Goal: Task Accomplishment & Management: Complete application form

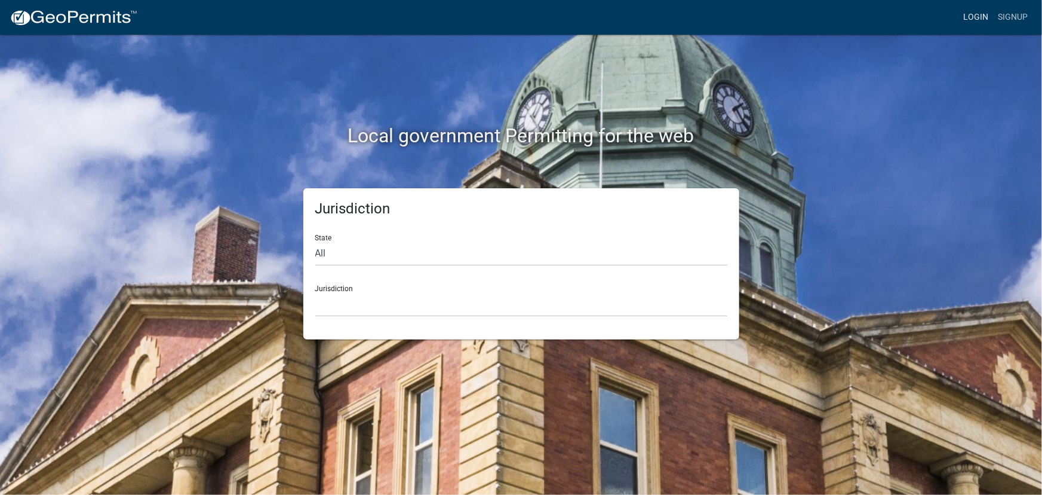
click at [980, 17] on link "Login" at bounding box center [976, 17] width 35 height 23
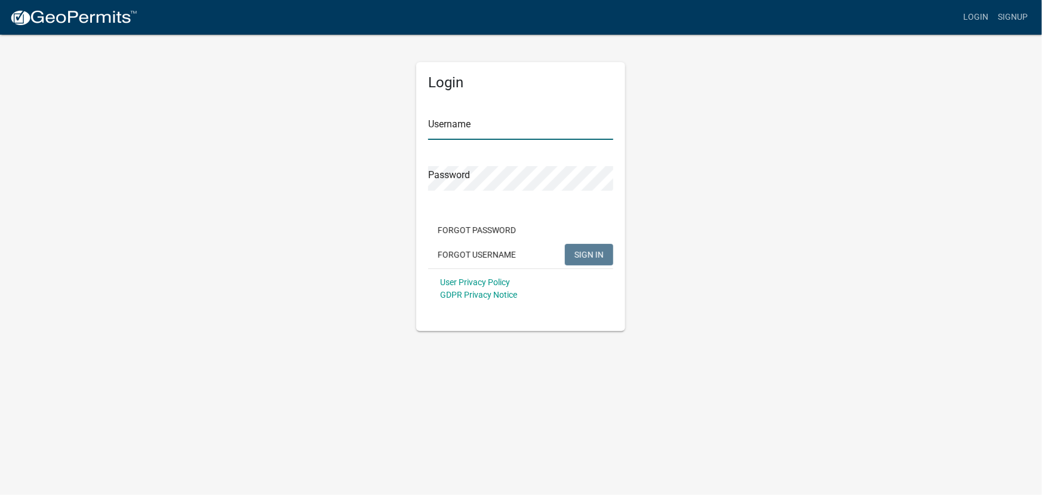
type input "kjhouse"
click at [587, 254] on span "SIGN IN" at bounding box center [589, 254] width 29 height 10
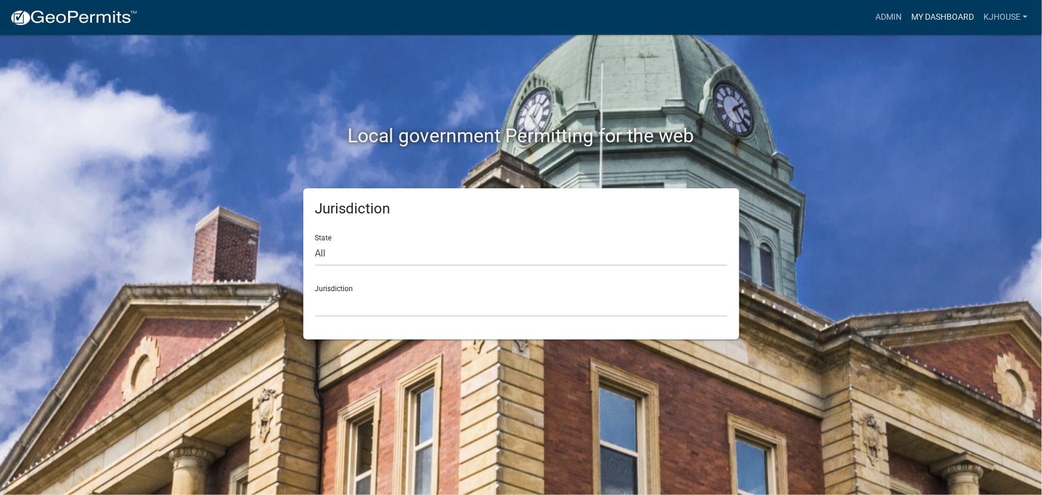
click at [936, 17] on link "My Dashboard" at bounding box center [943, 17] width 72 height 23
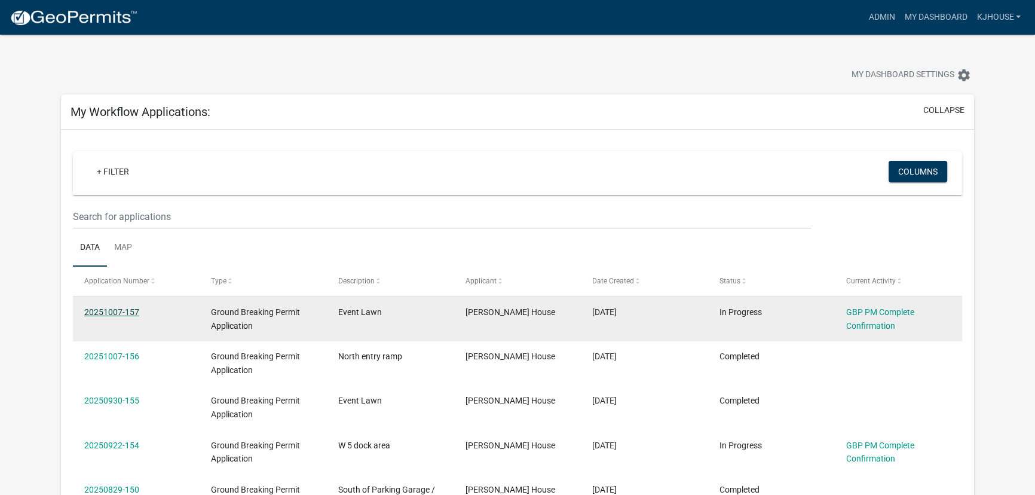
click at [102, 307] on link "20251007-157" at bounding box center [111, 312] width 55 height 10
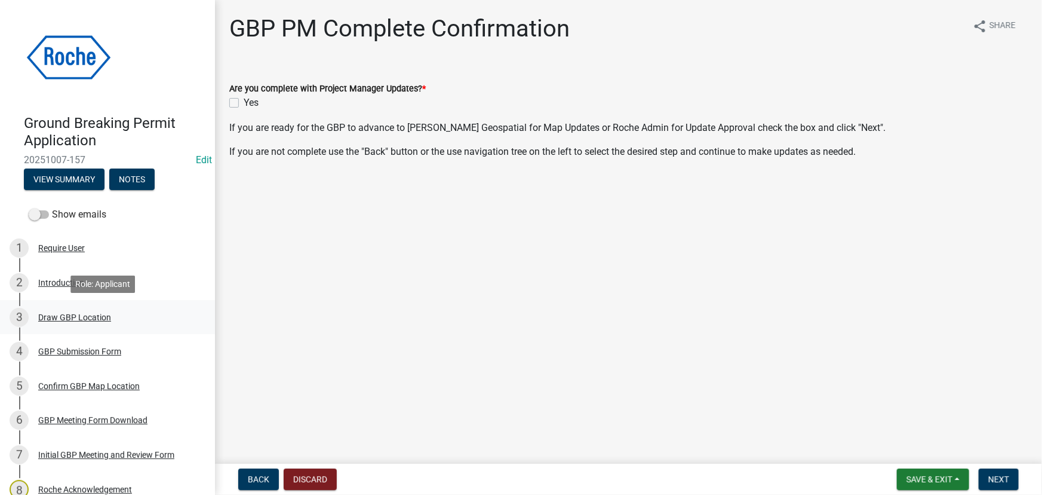
click at [57, 318] on div "Draw GBP Location" at bounding box center [74, 317] width 73 height 8
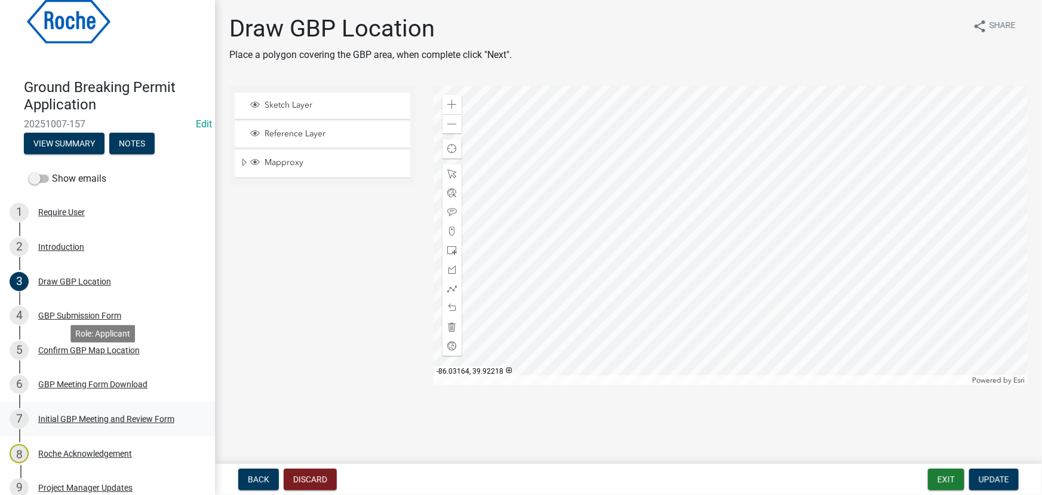
scroll to position [54, 0]
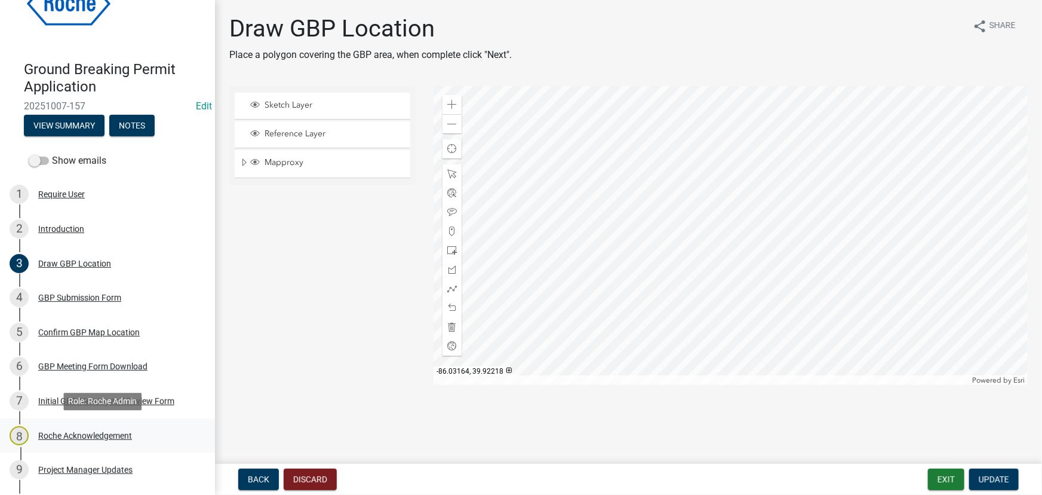
click at [74, 434] on div "Roche Acknowledgement" at bounding box center [85, 435] width 94 height 8
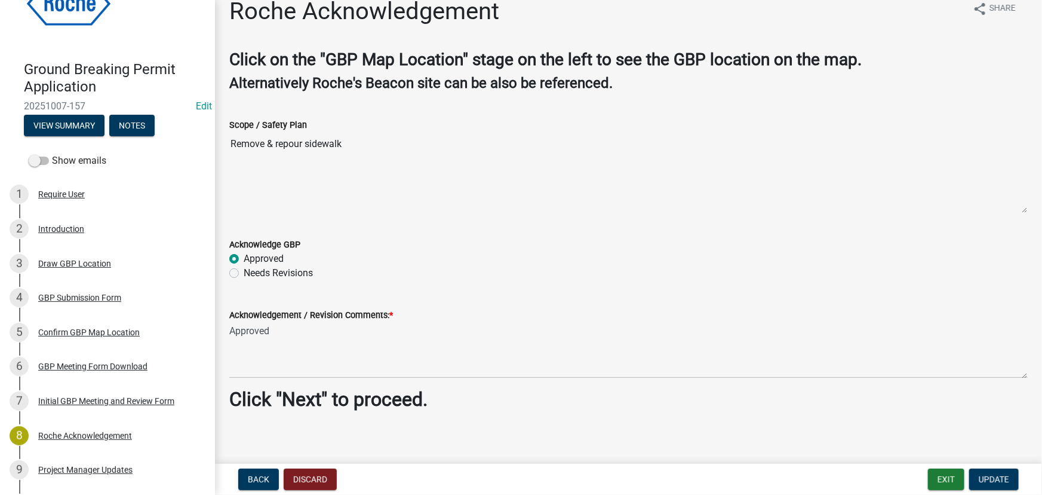
scroll to position [24, 0]
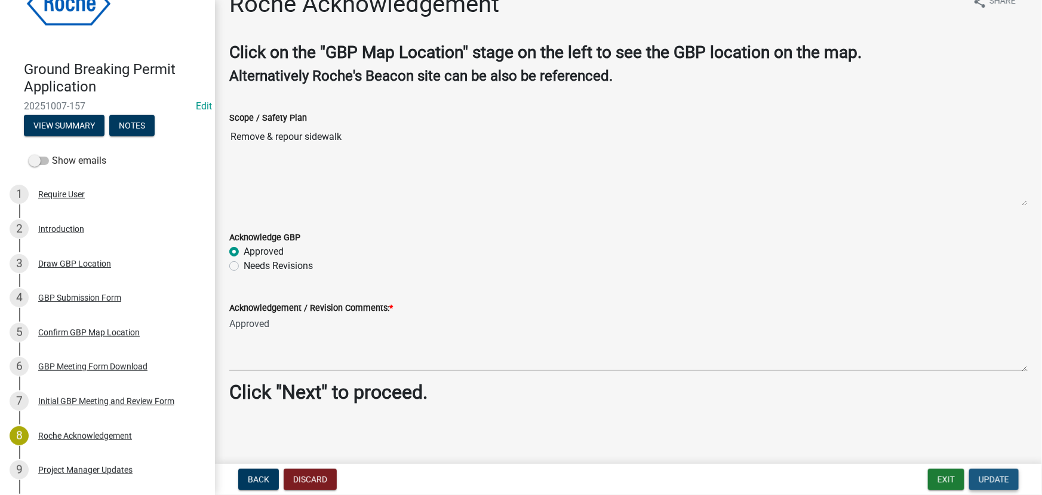
click at [995, 481] on span "Update" at bounding box center [994, 479] width 30 height 10
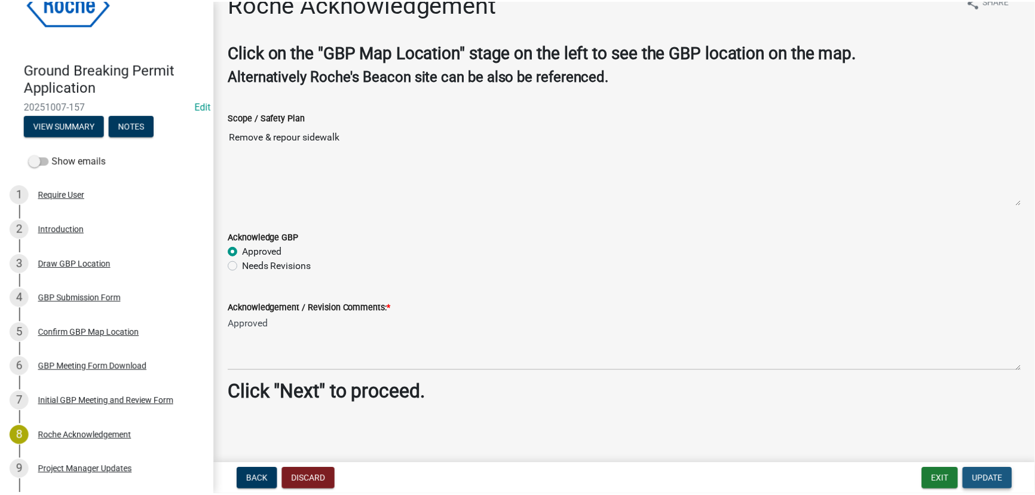
scroll to position [0, 0]
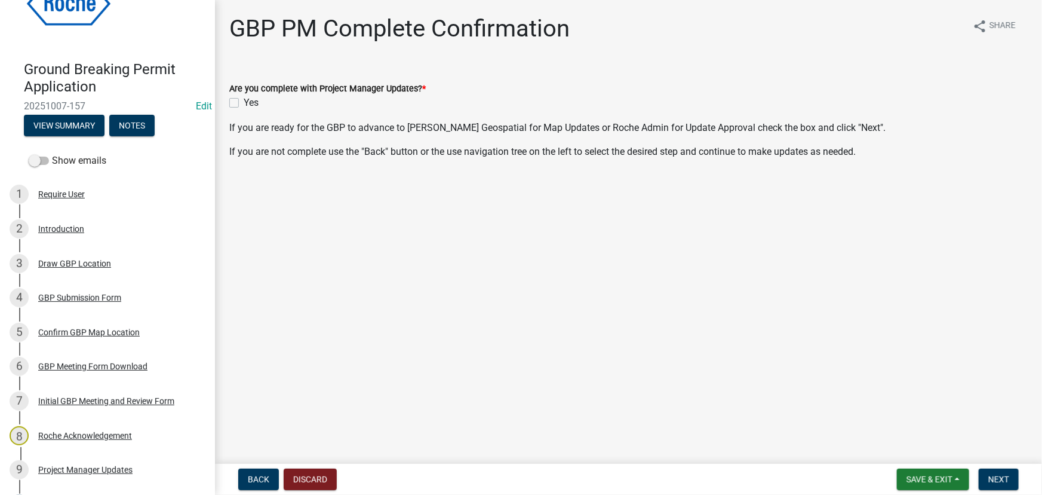
click at [244, 102] on label "Yes" at bounding box center [251, 103] width 15 height 14
click at [244, 102] on input "Yes" at bounding box center [248, 100] width 8 height 8
checkbox input "true"
click at [1006, 479] on span "Next" at bounding box center [999, 479] width 21 height 10
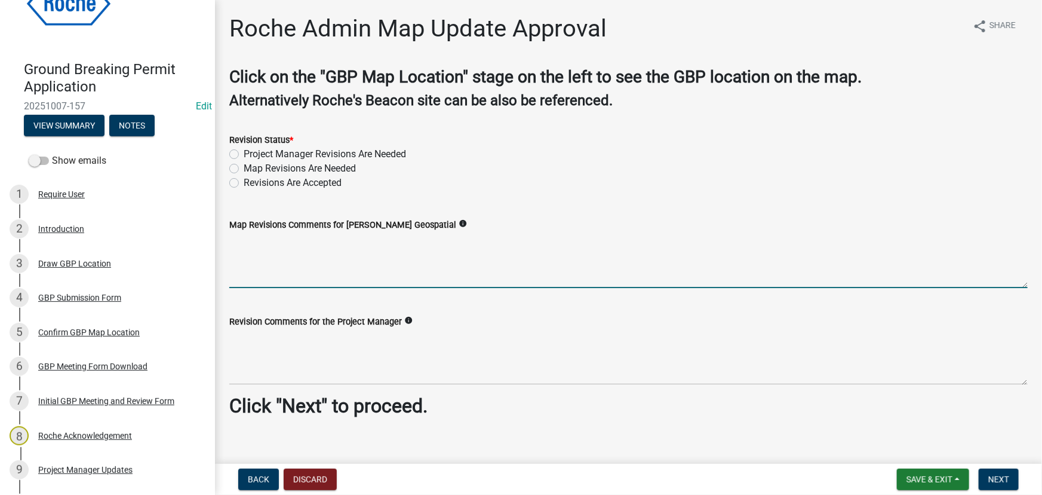
click at [242, 269] on textarea "Map Revisions Comments for [PERSON_NAME] Geospatial" at bounding box center [628, 260] width 799 height 56
click at [243, 241] on textarea "Npo Revision" at bounding box center [628, 260] width 799 height 56
type textarea "No Revision"
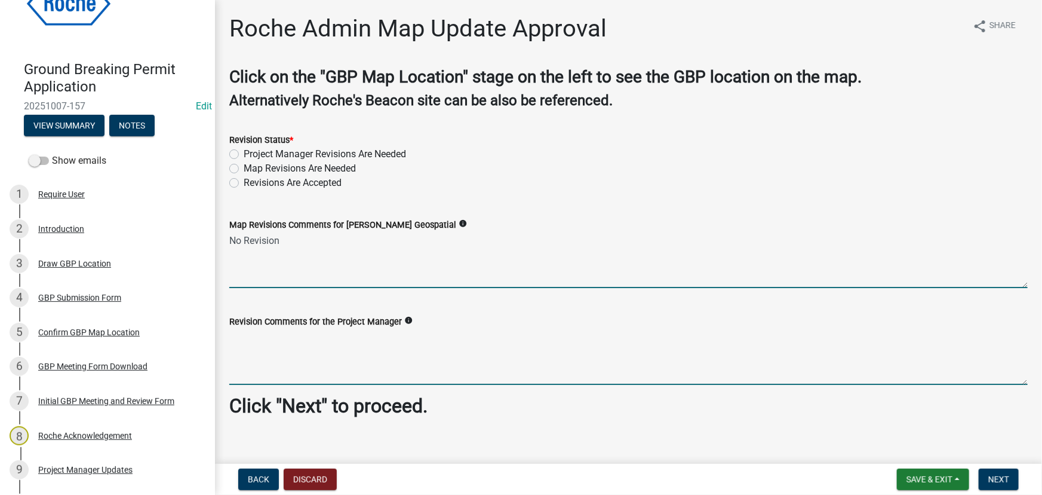
click at [250, 370] on textarea "Revision Comments for the Project Manager" at bounding box center [628, 357] width 799 height 56
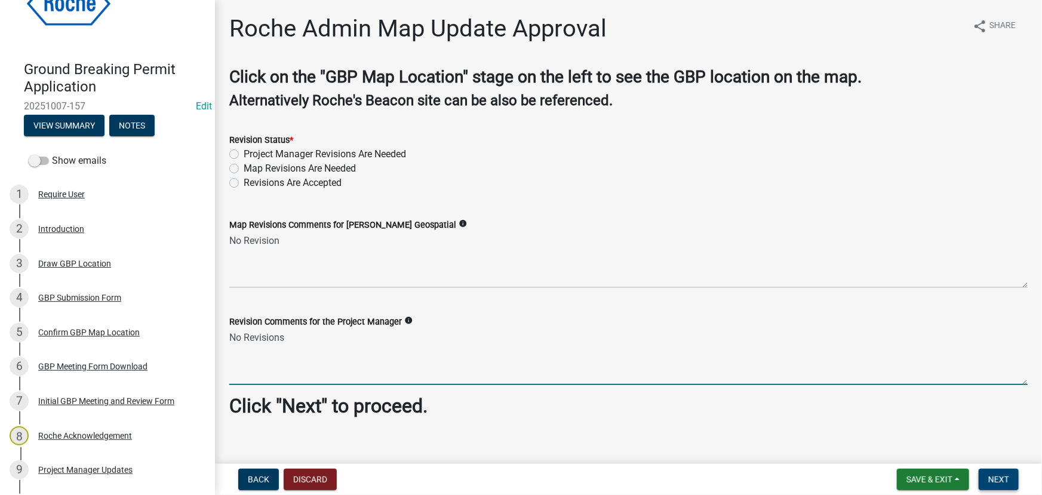
type textarea "No Revisions"
click at [996, 481] on span "Next" at bounding box center [999, 479] width 21 height 10
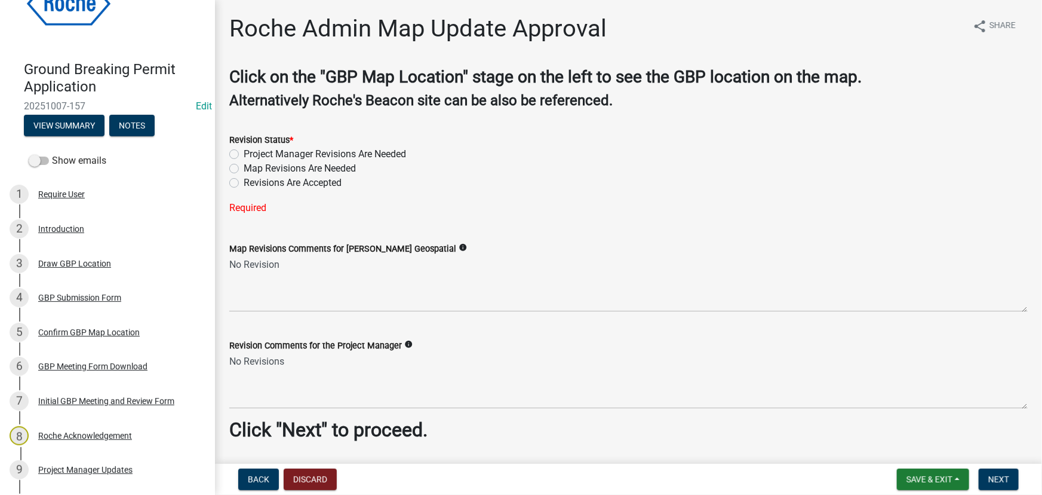
click at [244, 185] on label "Revisions Are Accepted" at bounding box center [293, 183] width 98 height 14
click at [244, 183] on input "Revisions Are Accepted" at bounding box center [248, 180] width 8 height 8
radio input "true"
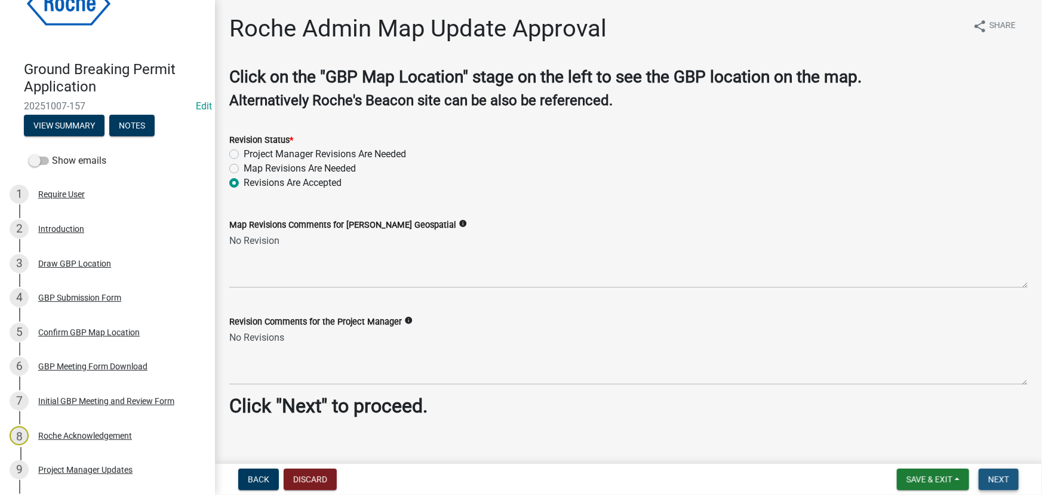
click at [999, 473] on button "Next" at bounding box center [999, 479] width 40 height 22
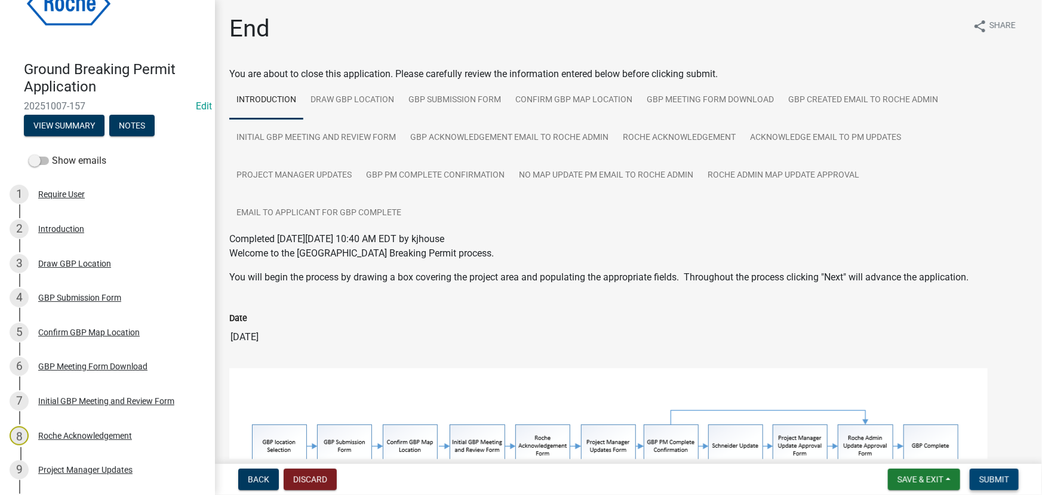
click at [993, 479] on span "Submit" at bounding box center [995, 479] width 30 height 10
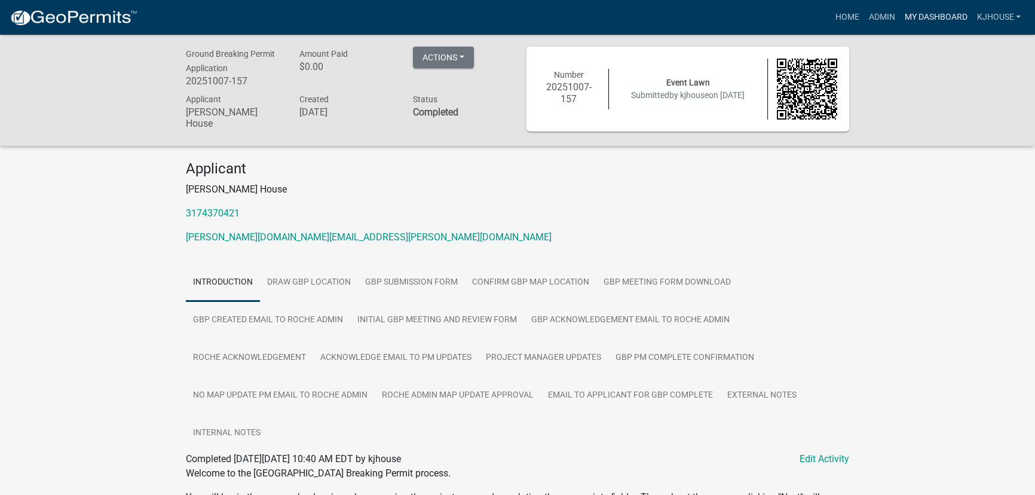
click at [931, 19] on link "My Dashboard" at bounding box center [935, 17] width 72 height 23
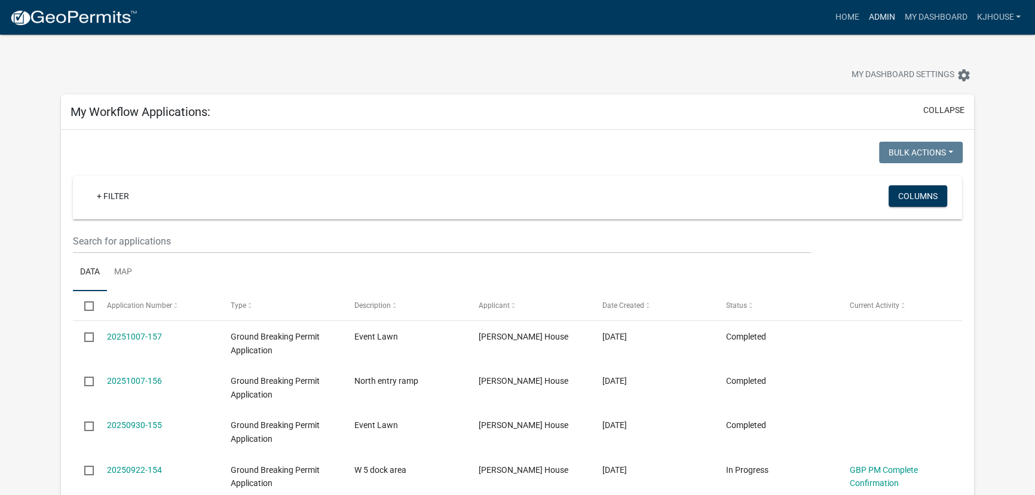
click at [883, 17] on link "Admin" at bounding box center [881, 17] width 36 height 23
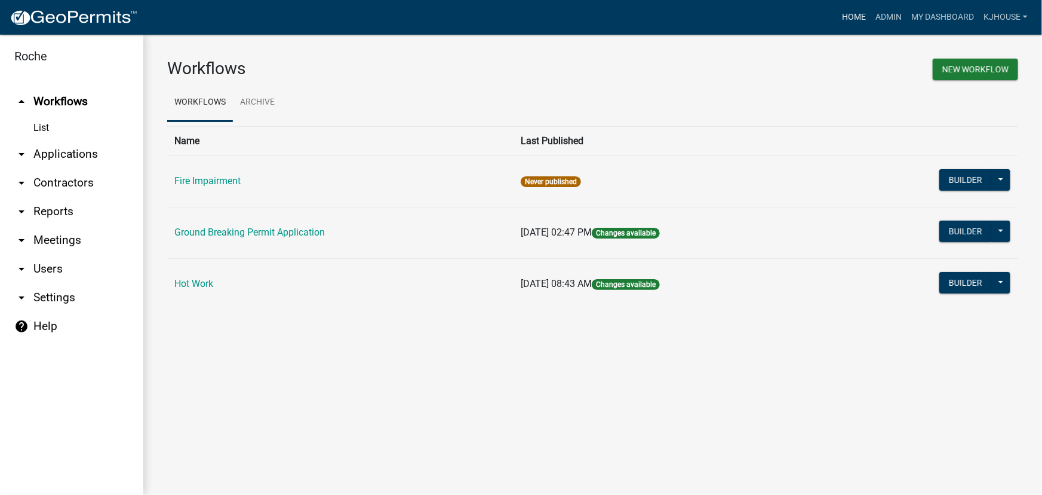
click at [854, 17] on link "Home" at bounding box center [854, 17] width 33 height 23
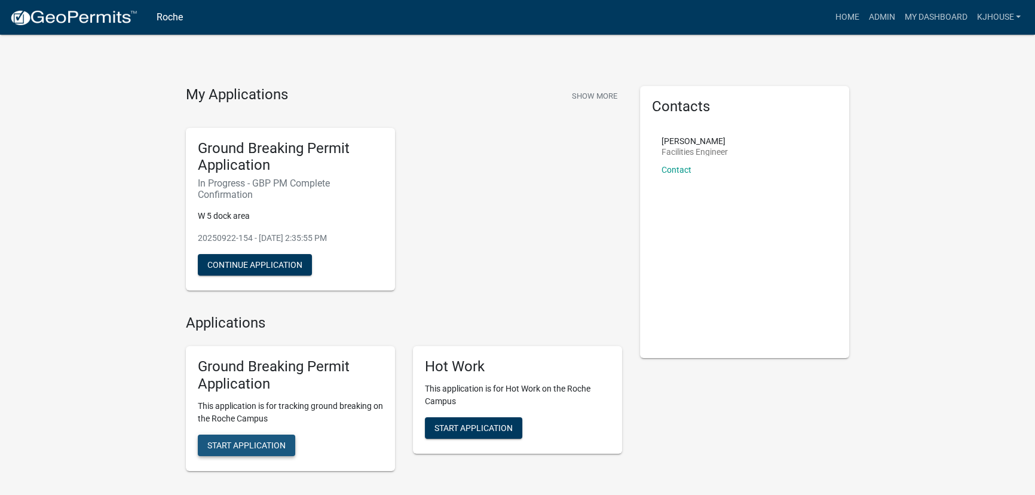
click at [221, 442] on span "Start Application" at bounding box center [246, 445] width 78 height 10
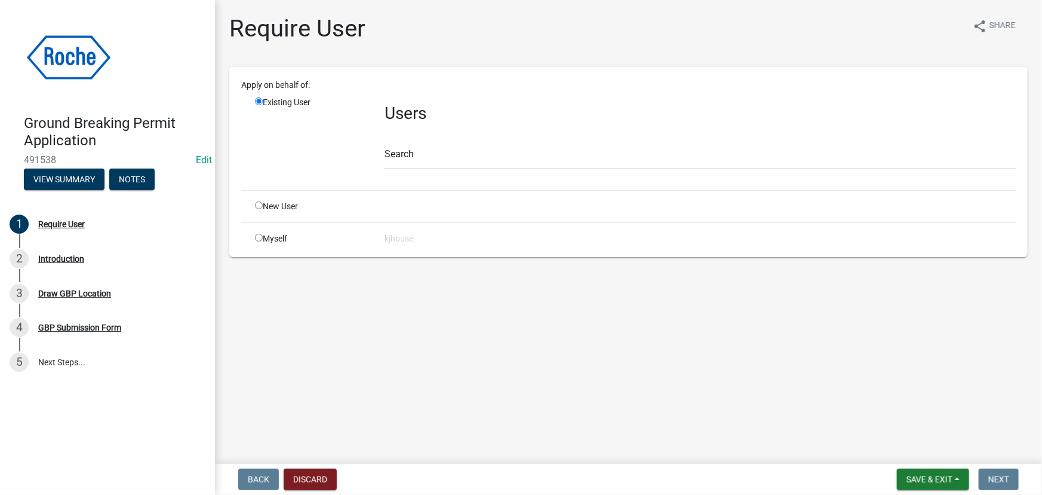
click at [259, 239] on input "radio" at bounding box center [259, 238] width 8 height 8
radio input "true"
radio input "false"
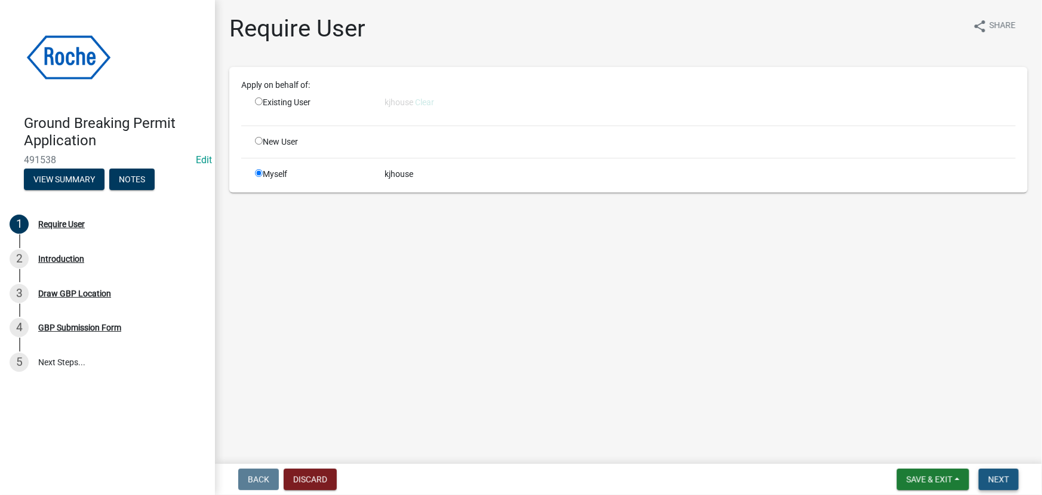
click at [1002, 481] on span "Next" at bounding box center [999, 479] width 21 height 10
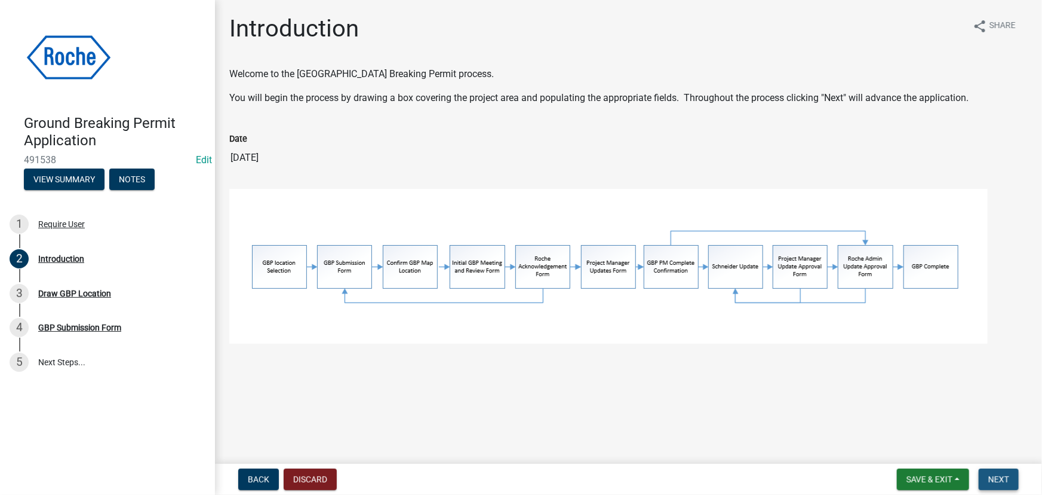
click at [997, 478] on span "Next" at bounding box center [999, 479] width 21 height 10
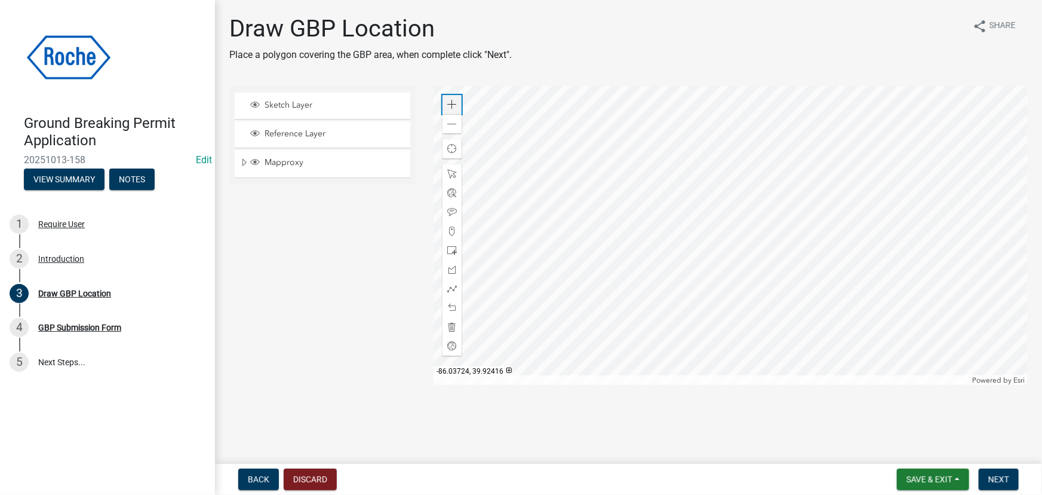
click at [456, 109] on span at bounding box center [452, 105] width 10 height 10
click at [658, 385] on div at bounding box center [731, 235] width 594 height 299
click at [455, 101] on span at bounding box center [452, 105] width 10 height 10
click at [772, 225] on div at bounding box center [731, 235] width 594 height 299
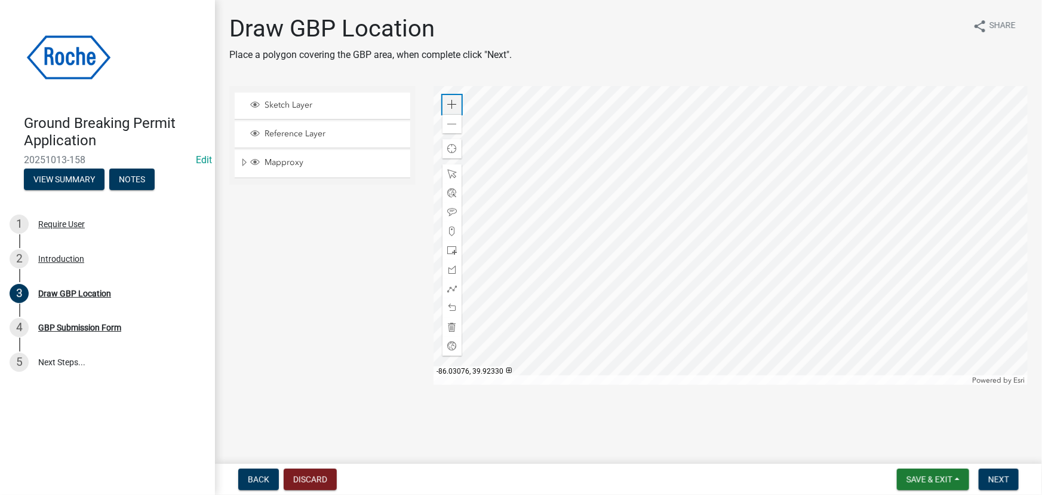
click at [449, 102] on span at bounding box center [452, 105] width 10 height 10
click at [705, 173] on div at bounding box center [731, 235] width 594 height 299
click at [878, 228] on div at bounding box center [731, 235] width 594 height 299
click at [452, 271] on span at bounding box center [452, 270] width 10 height 10
click at [772, 95] on div at bounding box center [731, 235] width 594 height 299
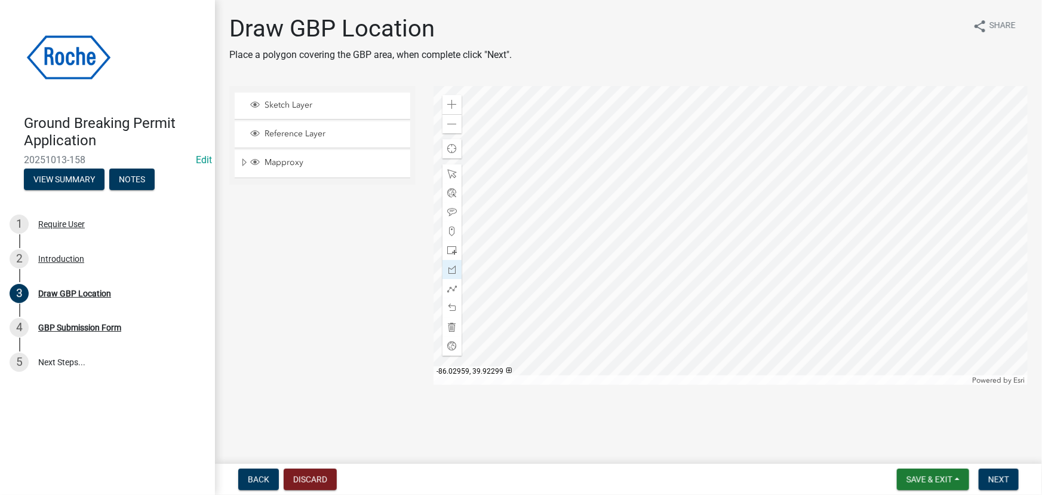
click at [821, 216] on div at bounding box center [731, 235] width 594 height 299
click at [813, 340] on div at bounding box center [731, 235] width 594 height 299
click at [812, 345] on div at bounding box center [731, 235] width 594 height 299
click at [669, 376] on div "Powered by [PERSON_NAME]" at bounding box center [731, 380] width 594 height 10
click at [672, 373] on div at bounding box center [731, 235] width 594 height 299
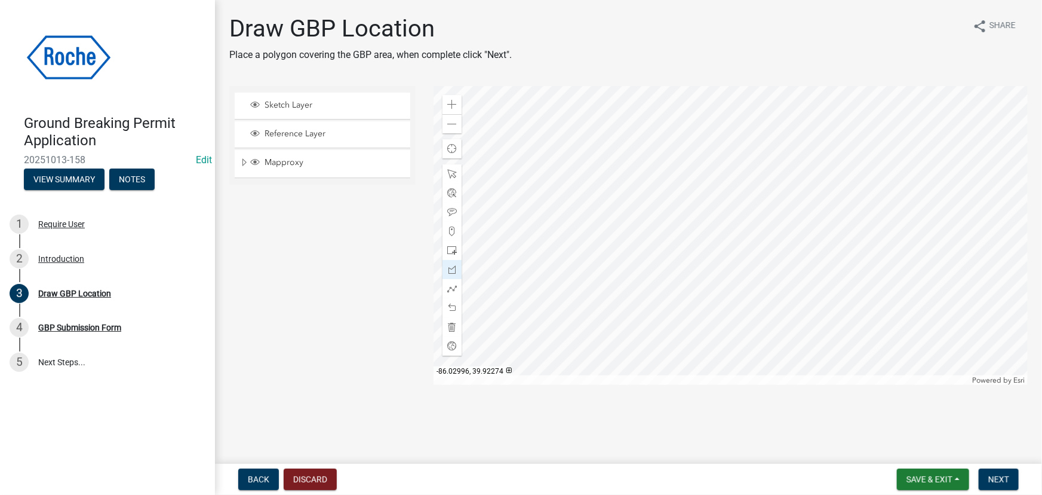
click at [644, 370] on div at bounding box center [731, 235] width 594 height 299
click at [631, 329] on div at bounding box center [731, 235] width 594 height 299
click at [658, 299] on div at bounding box center [731, 235] width 594 height 299
click at [771, 92] on div at bounding box center [731, 235] width 594 height 299
click at [994, 478] on span "Next" at bounding box center [999, 479] width 21 height 10
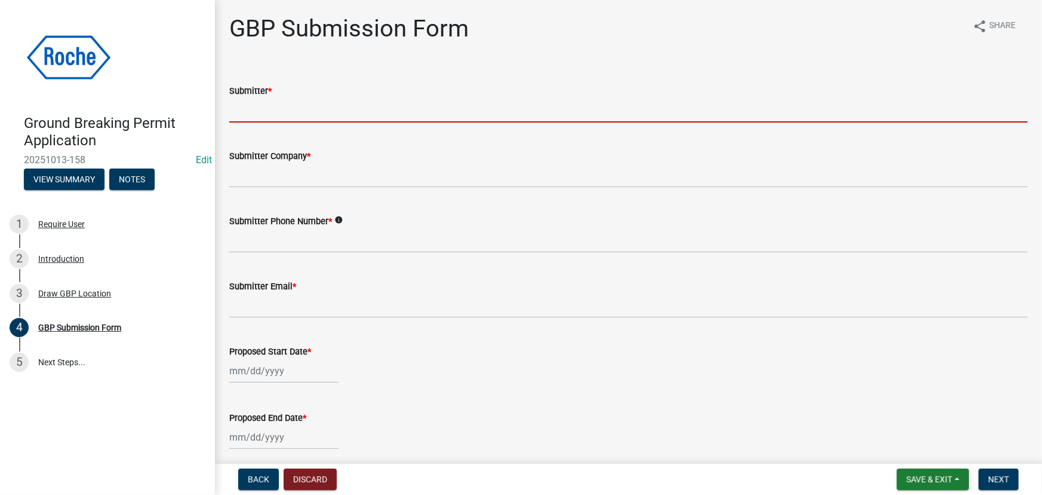
click at [259, 106] on input "Submitter *" at bounding box center [628, 110] width 799 height 24
type input "[PERSON_NAME] House"
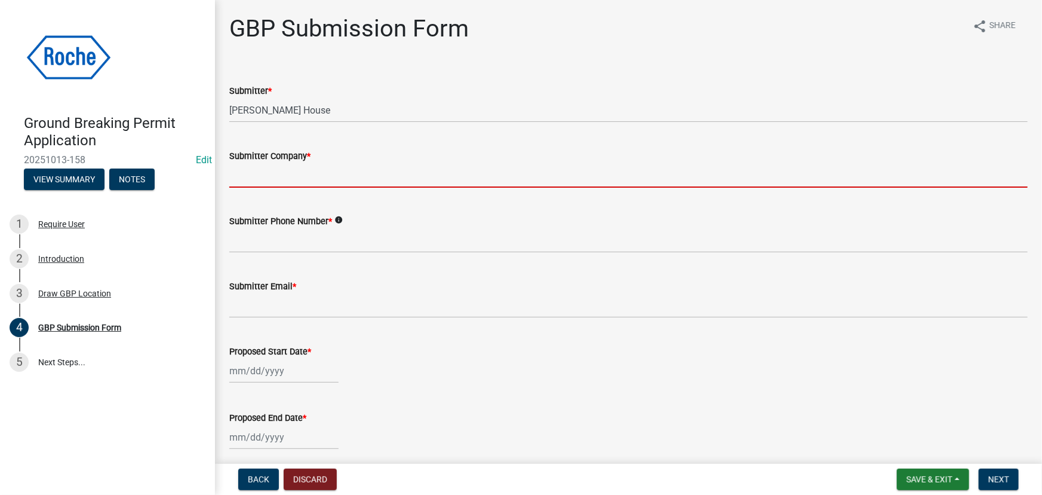
click at [282, 170] on input "Submitter Company *" at bounding box center [628, 175] width 799 height 24
type input "Roche Diagnostics"
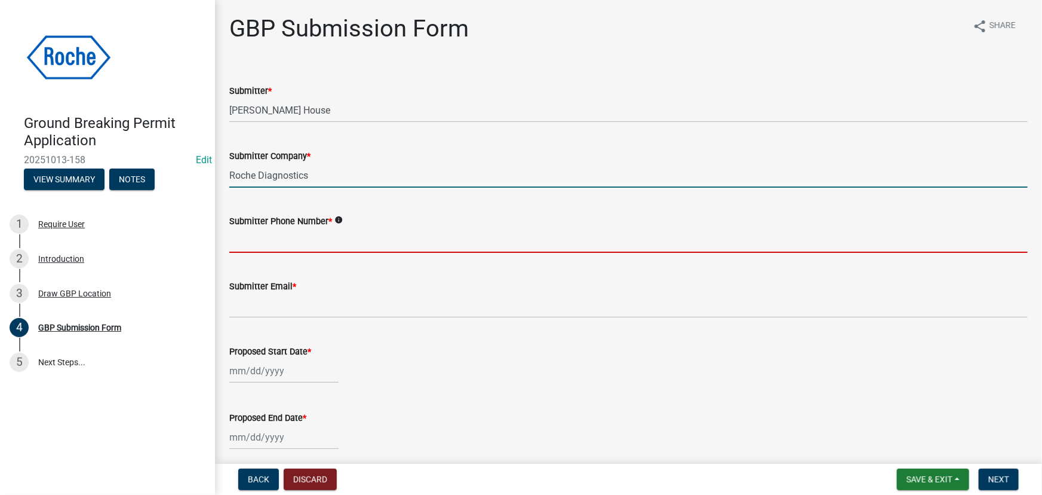
type input "3174370421"
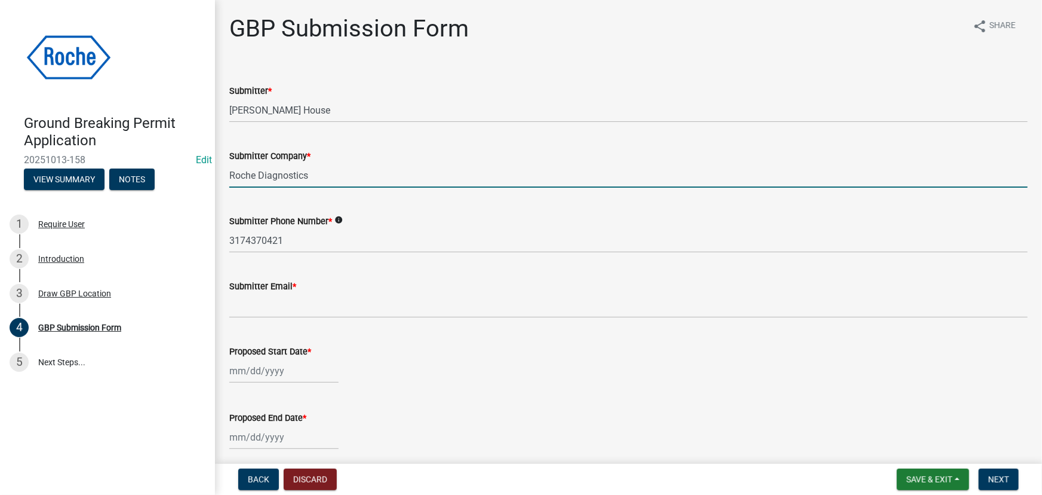
type input "[PERSON_NAME][DOMAIN_NAME][EMAIL_ADDRESS][PERSON_NAME][DOMAIN_NAME]"
select select "10"
select select "2025"
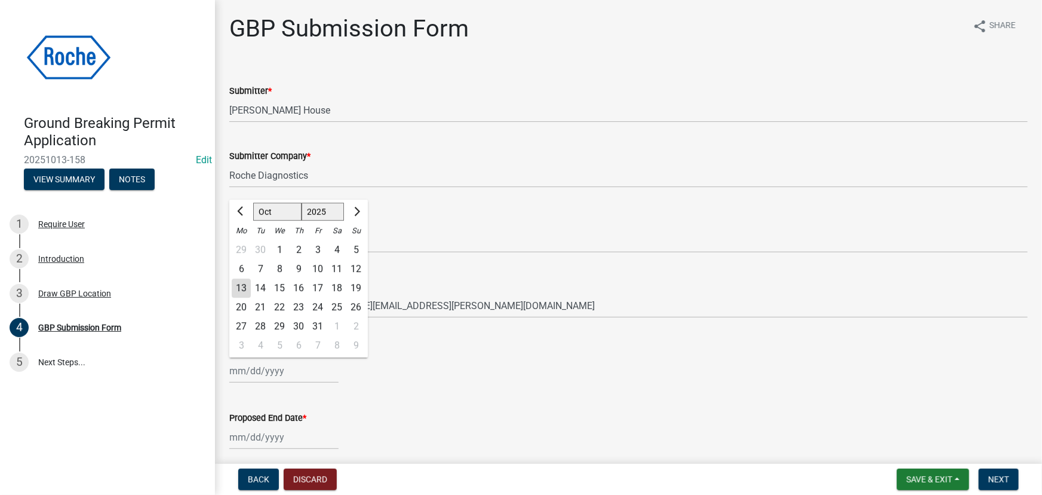
click at [238, 370] on div "[PERSON_NAME] Feb Mar Apr [PERSON_NAME][DATE] Oct Nov [DATE] 1526 1527 1528 152…" at bounding box center [283, 370] width 109 height 24
click at [259, 287] on div "14" at bounding box center [260, 287] width 19 height 19
type input "[DATE]"
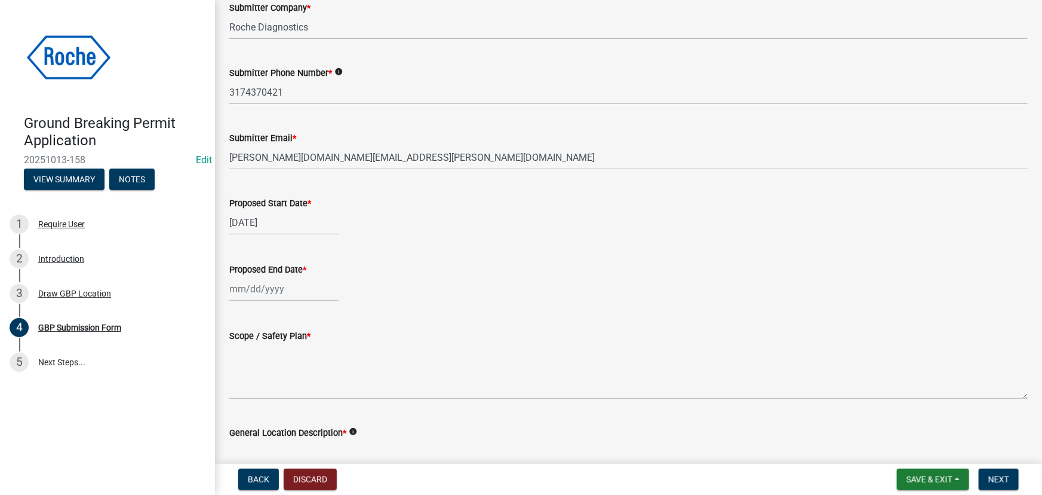
scroll to position [162, 0]
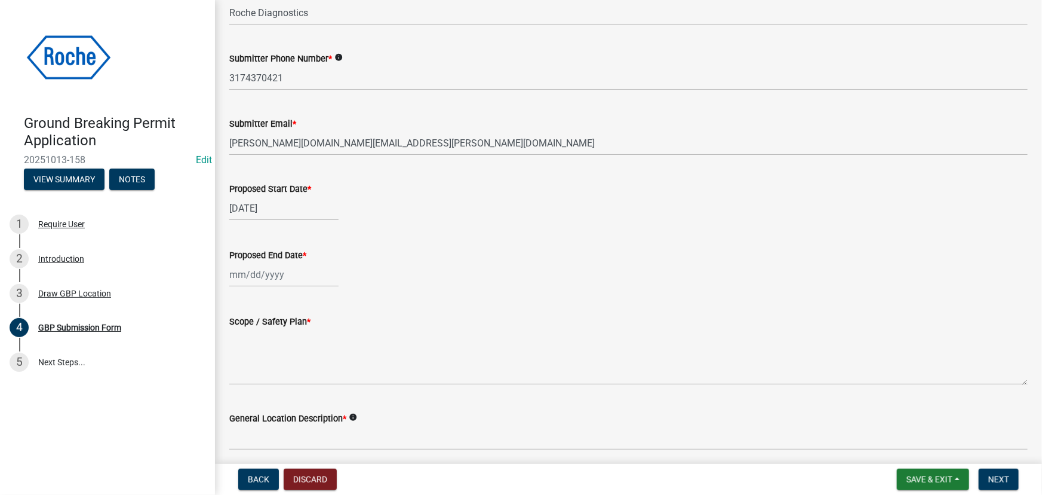
select select "10"
select select "2025"
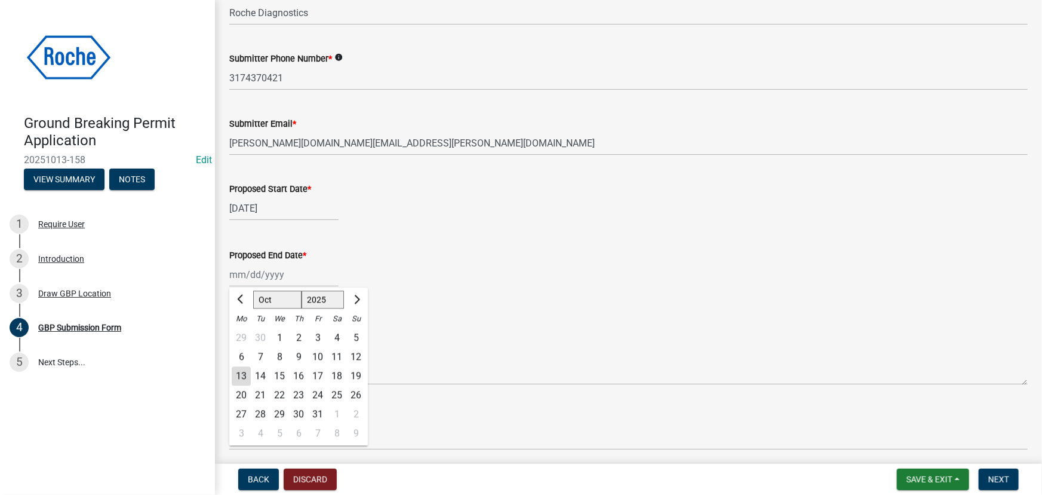
click at [243, 275] on div "[PERSON_NAME] Feb Mar Apr [PERSON_NAME][DATE] Oct Nov [DATE] 1526 1527 1528 152…" at bounding box center [283, 274] width 109 height 24
click at [319, 376] on div "17" at bounding box center [317, 376] width 19 height 19
type input "[DATE]"
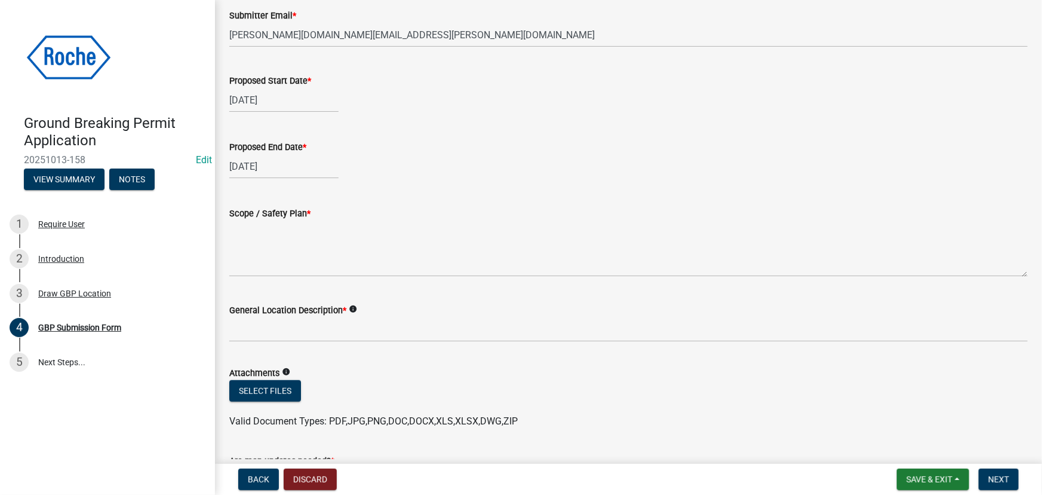
scroll to position [271, 0]
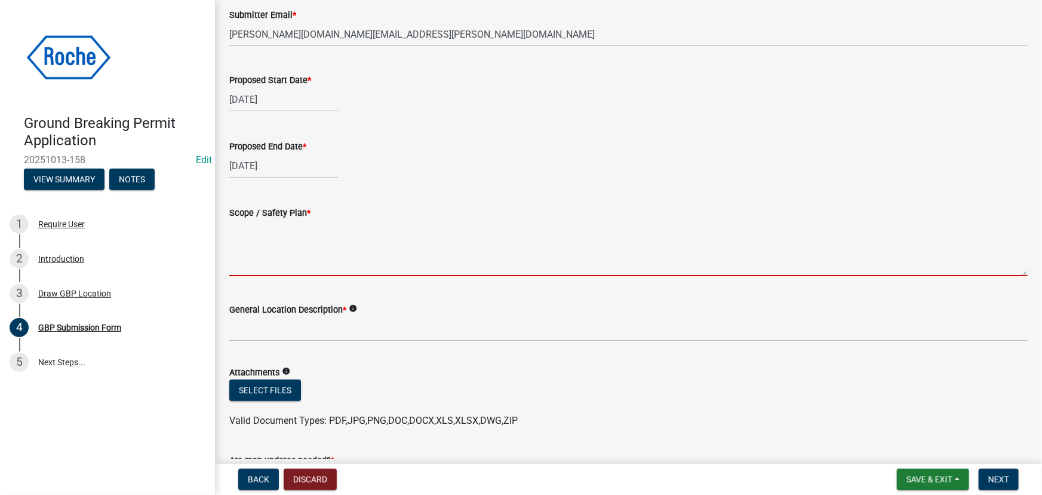
click at [240, 256] on textarea "Scope / Safety Plan *" at bounding box center [628, 248] width 799 height 56
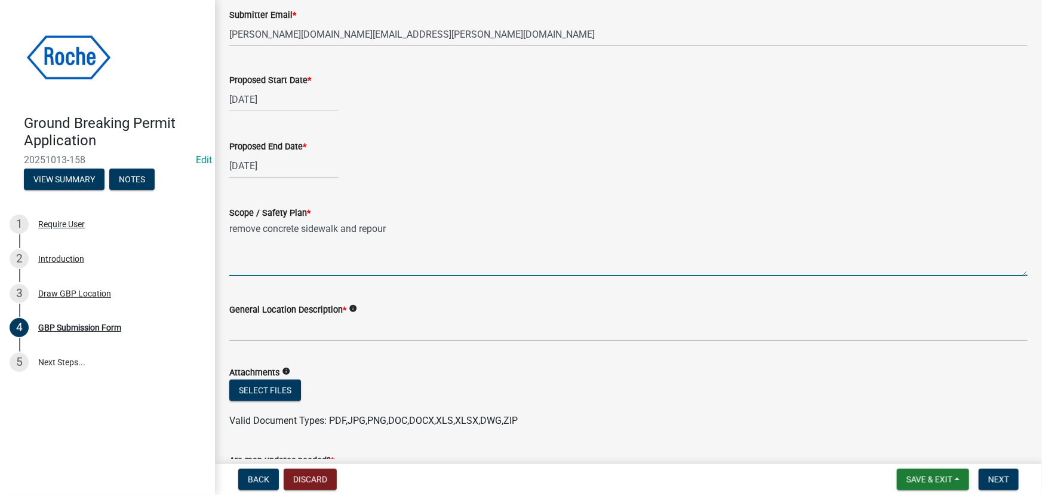
type textarea "remove concrete sidewalk and repour"
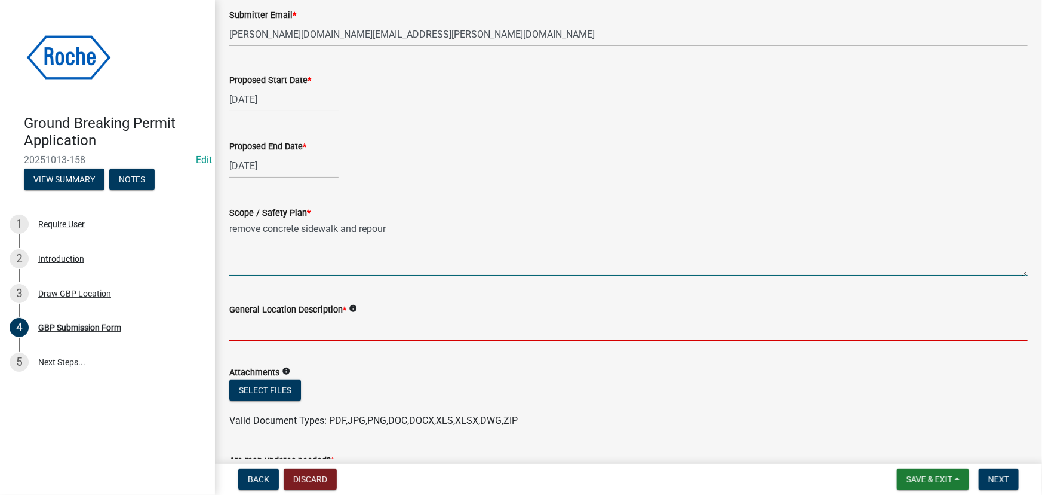
click at [251, 326] on input "General Location Description *" at bounding box center [628, 329] width 799 height 24
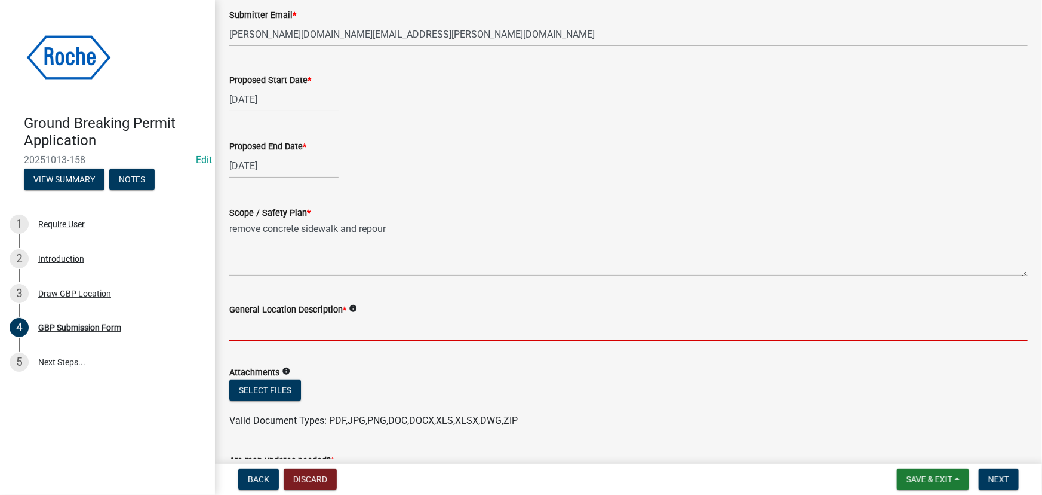
type input "Event Lawn"
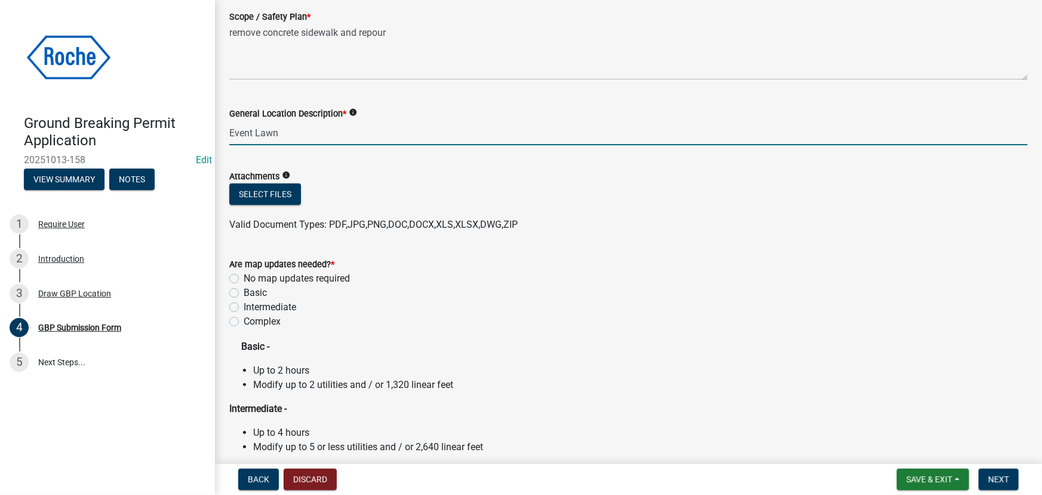
scroll to position [489, 0]
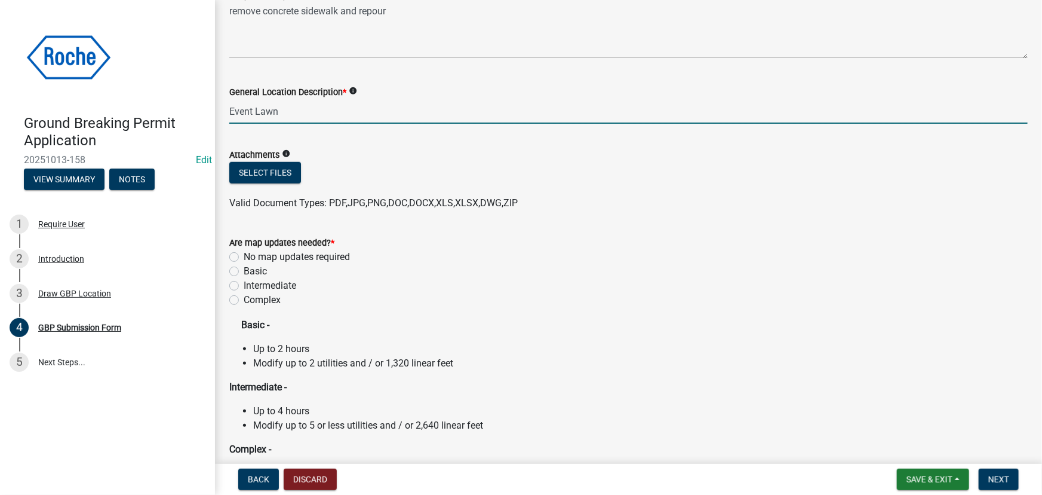
click at [244, 256] on label "No map updates required" at bounding box center [297, 257] width 106 height 14
click at [244, 256] on input "No map updates required" at bounding box center [248, 254] width 8 height 8
radio input "true"
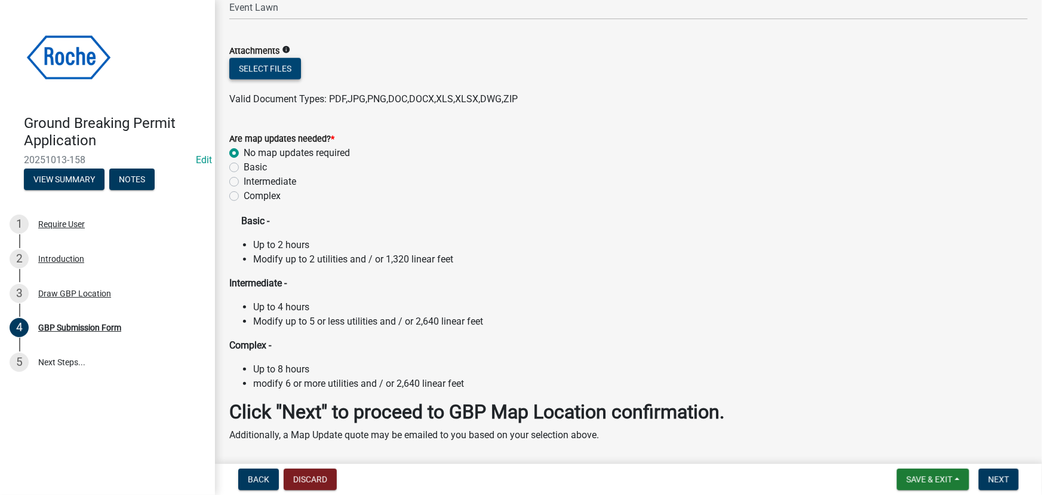
scroll to position [641, 0]
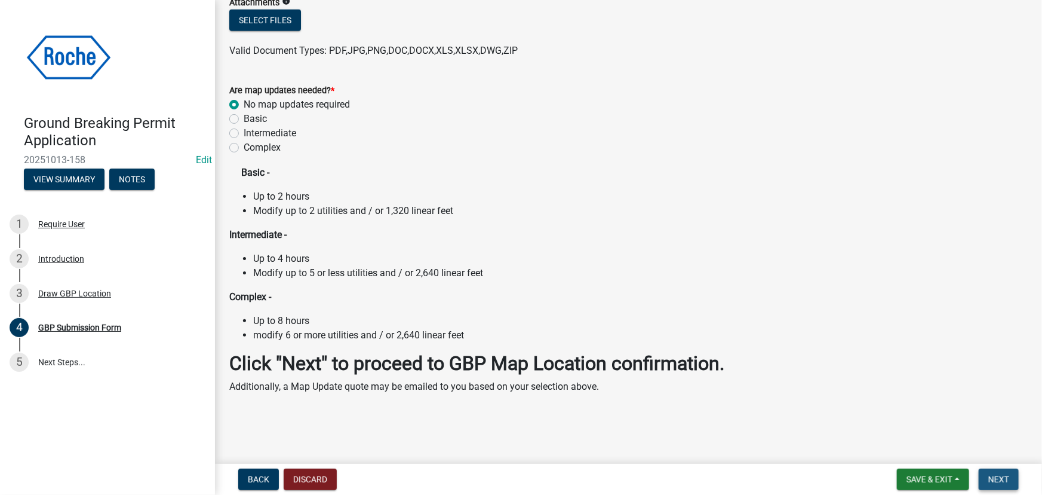
click at [1000, 478] on span "Next" at bounding box center [999, 479] width 21 height 10
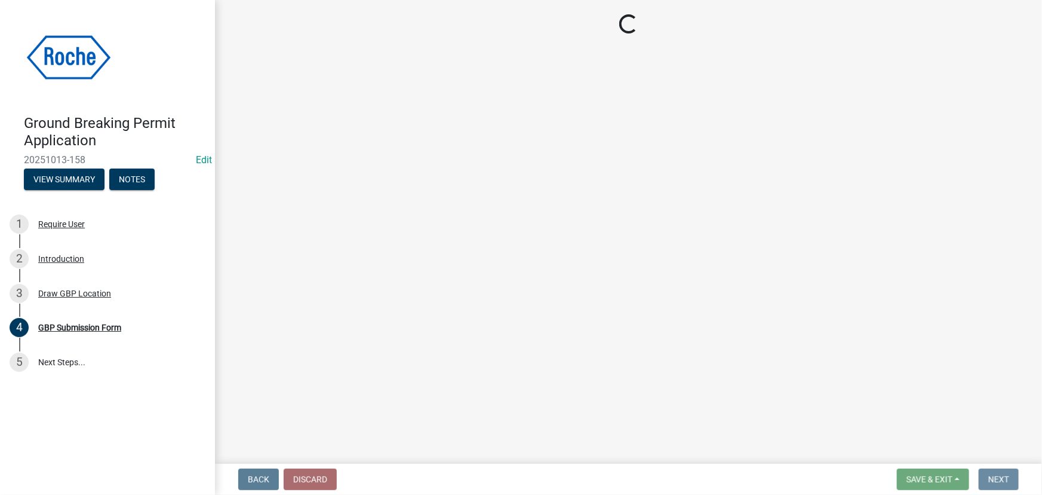
scroll to position [0, 0]
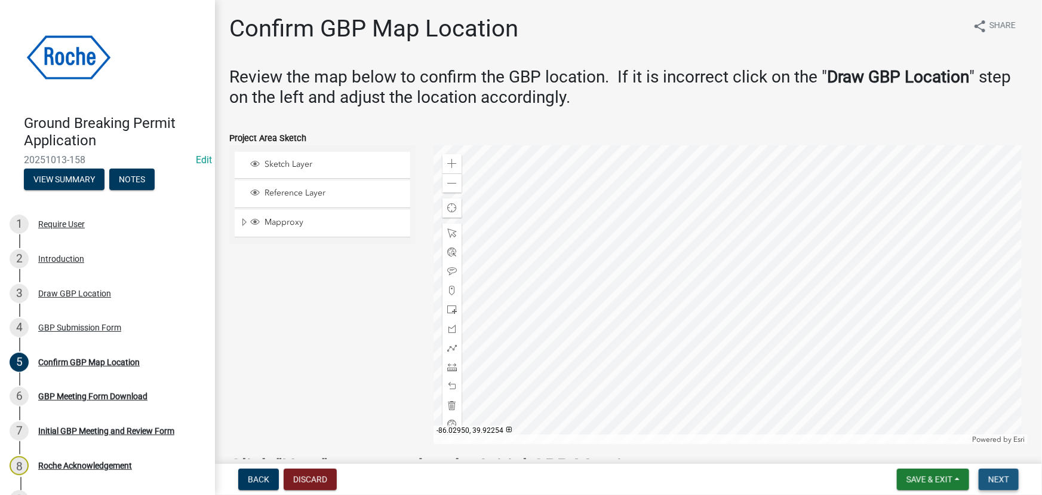
click at [992, 481] on span "Next" at bounding box center [999, 479] width 21 height 10
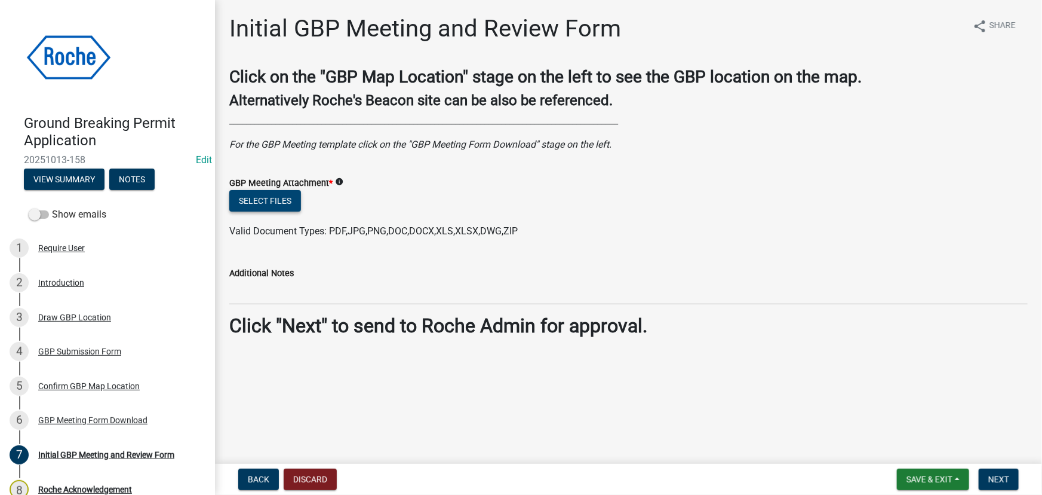
click at [257, 200] on button "Select files" at bounding box center [265, 201] width 72 height 22
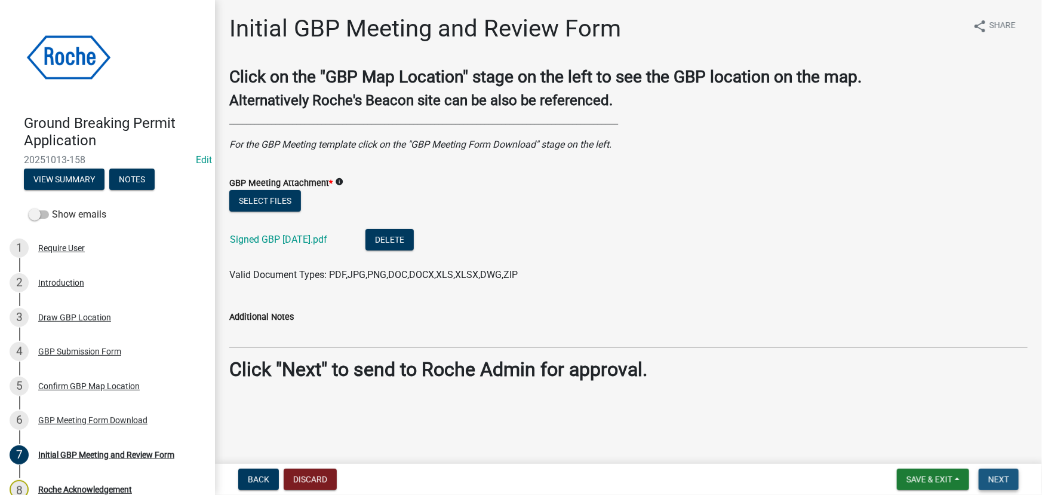
click at [999, 478] on span "Next" at bounding box center [999, 479] width 21 height 10
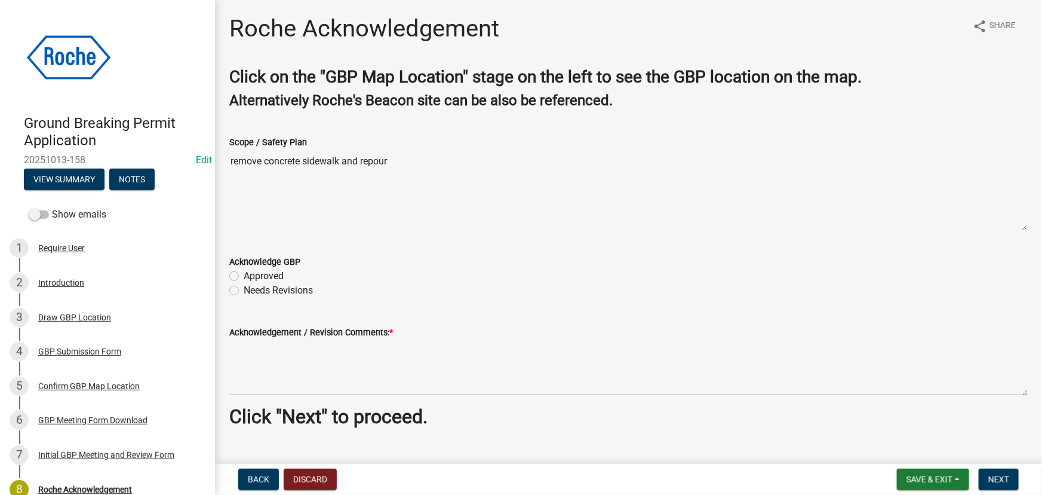
click at [244, 277] on label "Approved" at bounding box center [264, 276] width 40 height 14
click at [244, 277] on input "Approved" at bounding box center [248, 273] width 8 height 8
radio input "true"
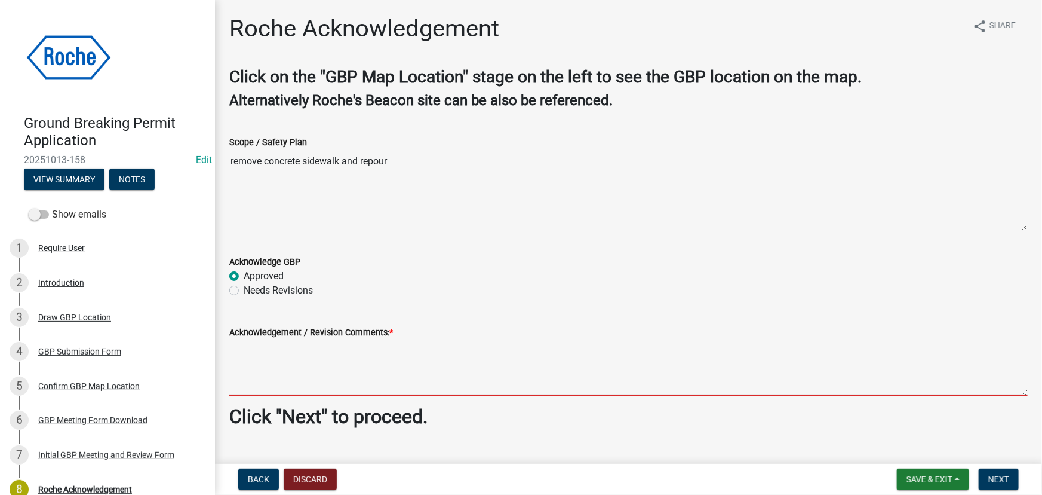
click at [260, 349] on textarea "Acknowledgement / Revision Comments: *" at bounding box center [628, 367] width 799 height 56
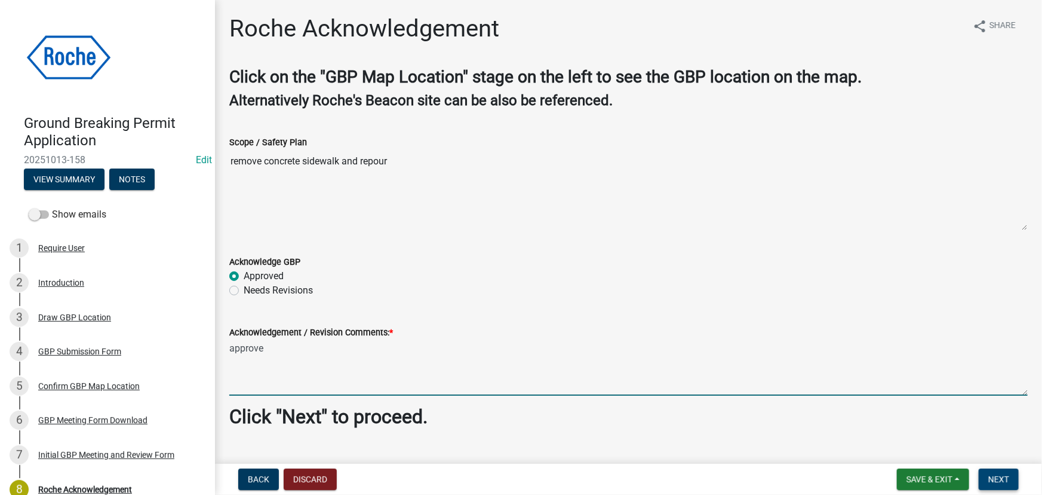
type textarea "approve"
click at [999, 480] on span "Next" at bounding box center [999, 479] width 21 height 10
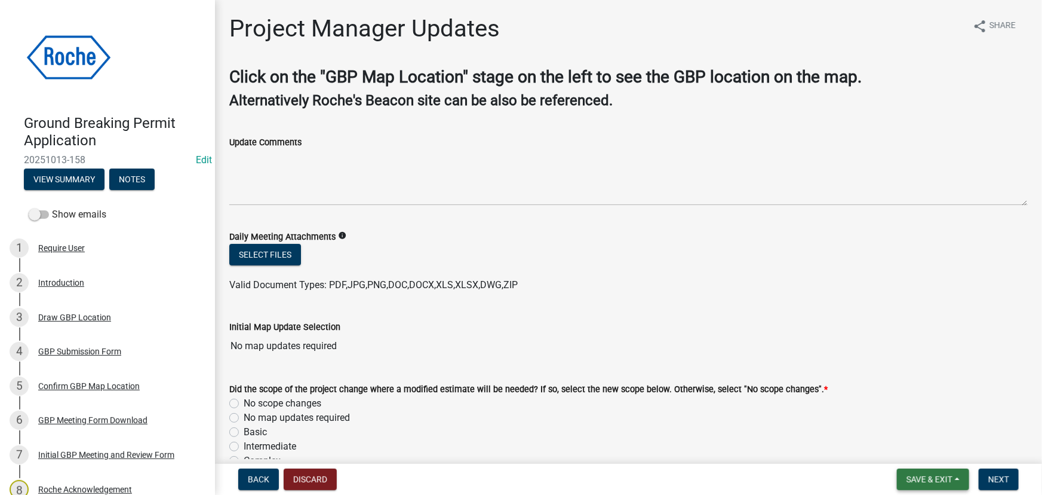
click at [915, 480] on span "Save & Exit" at bounding box center [930, 479] width 46 height 10
click at [917, 453] on button "Save & Exit" at bounding box center [922, 448] width 96 height 29
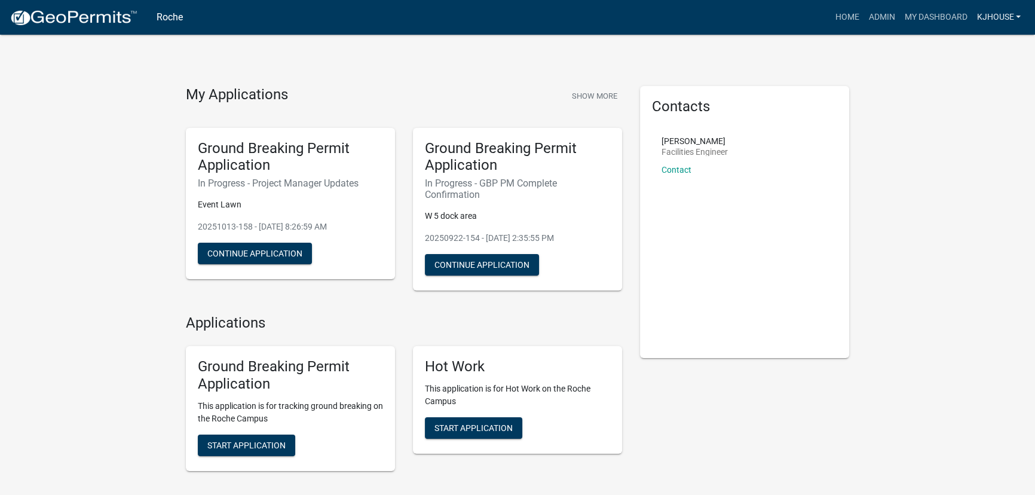
click at [988, 16] on link "kjhouse" at bounding box center [998, 17] width 54 height 23
click at [957, 121] on link "Logout" at bounding box center [978, 116] width 96 height 29
